Goal: Task Accomplishment & Management: Use online tool/utility

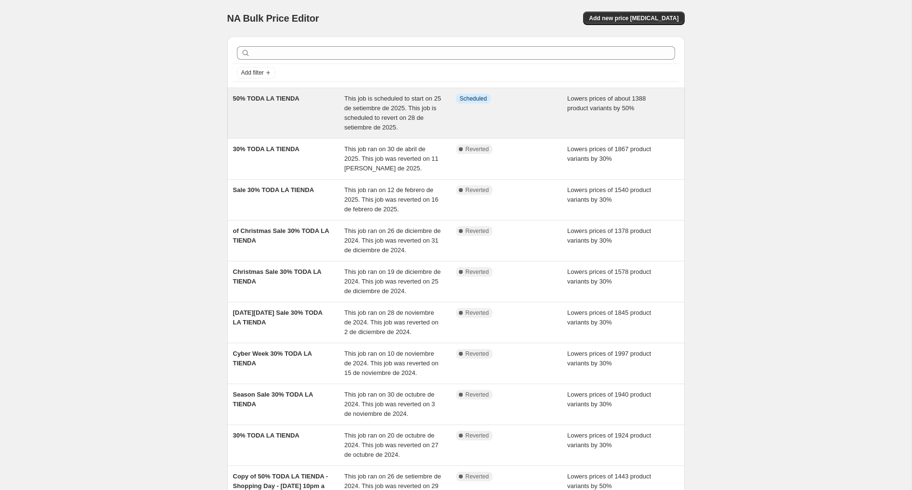
click at [422, 108] on span "This job is scheduled to start on 25 de setiembre de 2025. This job is schedule…" at bounding box center [392, 113] width 97 height 36
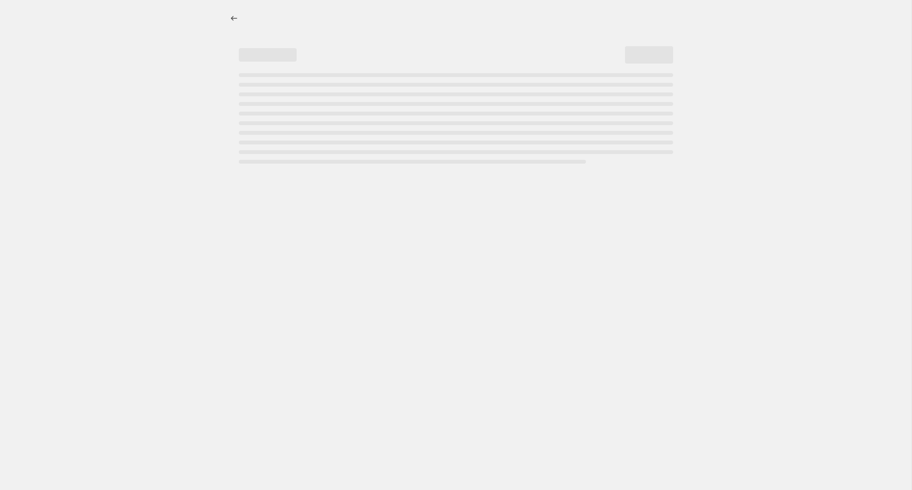
select select "percentage"
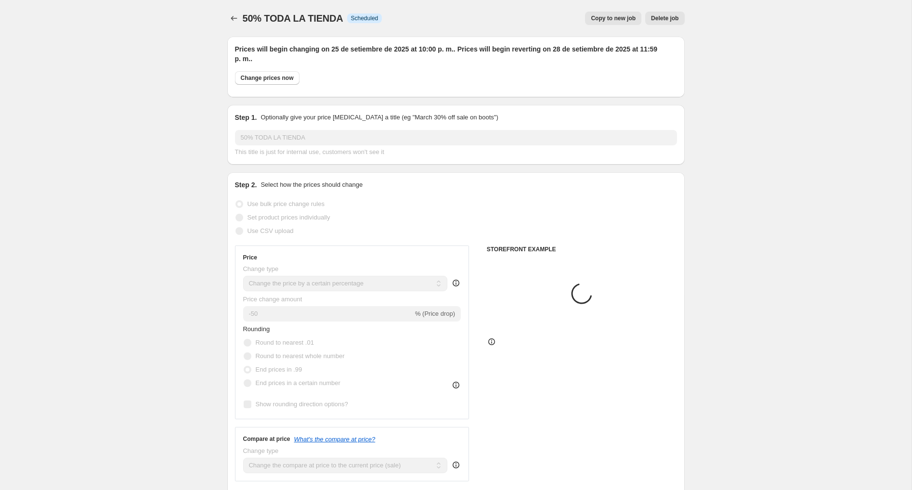
select select "collection"
